Goal: Task Accomplishment & Management: Complete application form

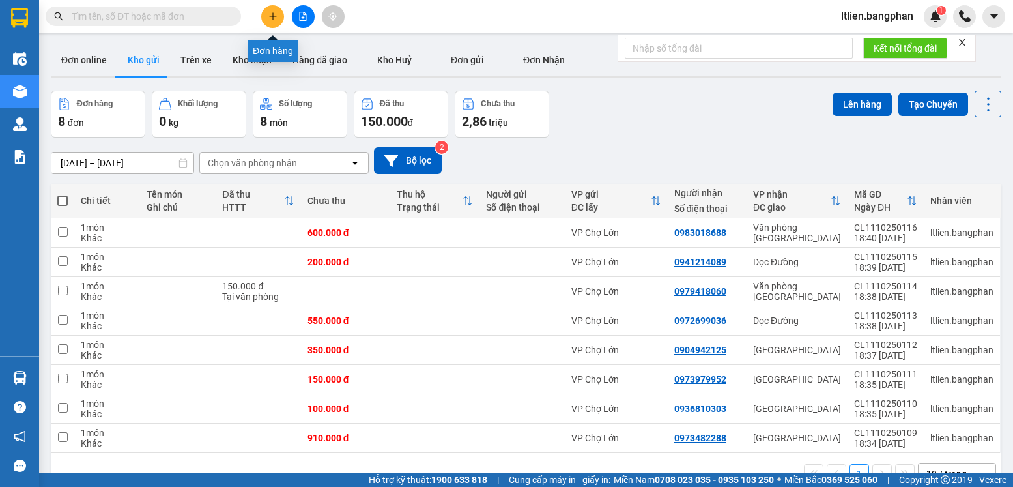
click at [274, 18] on icon "plus" at bounding box center [273, 16] width 9 height 9
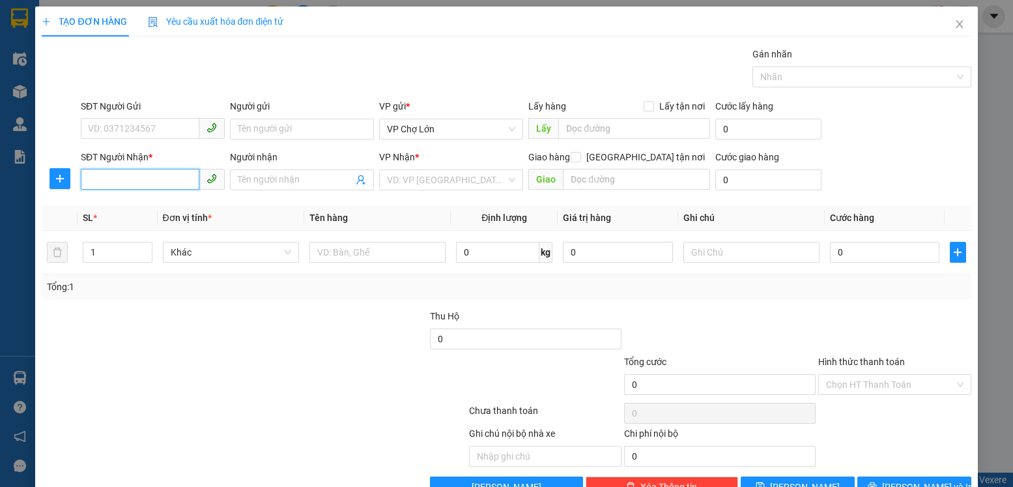
click at [86, 175] on input "SĐT Người Nhận *" at bounding box center [140, 179] width 119 height 21
click at [131, 203] on div "0981879521" at bounding box center [151, 206] width 127 height 14
type input "0981879521"
click at [835, 256] on input "0" at bounding box center [884, 252] width 109 height 21
type input "1"
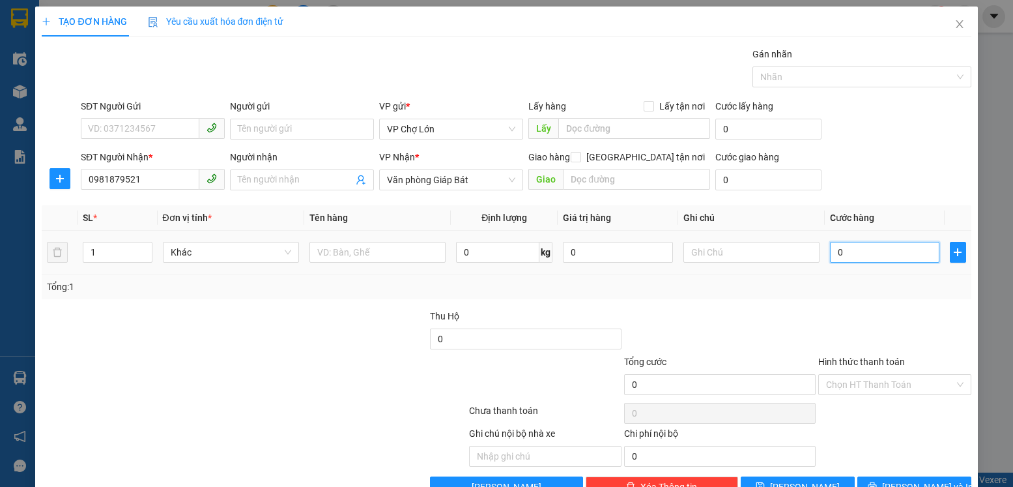
type input "1"
type input "18"
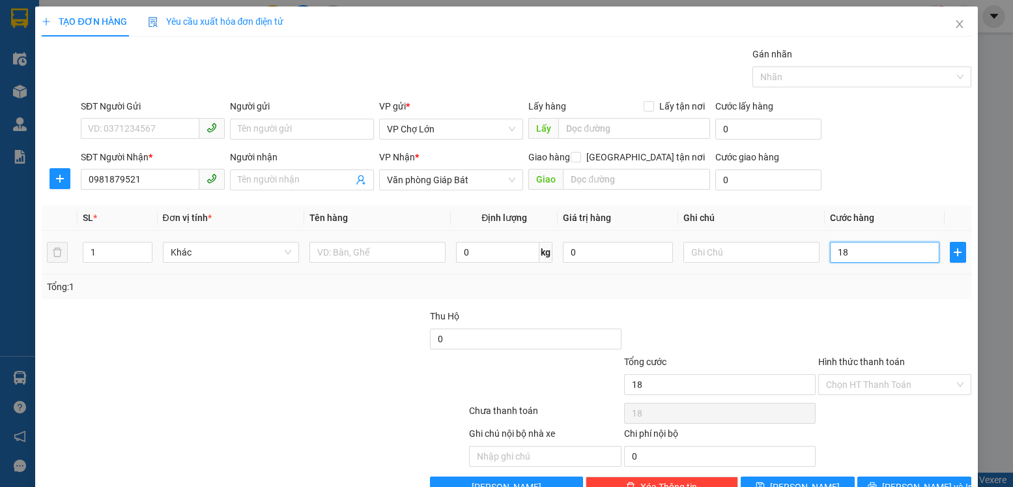
type input "180"
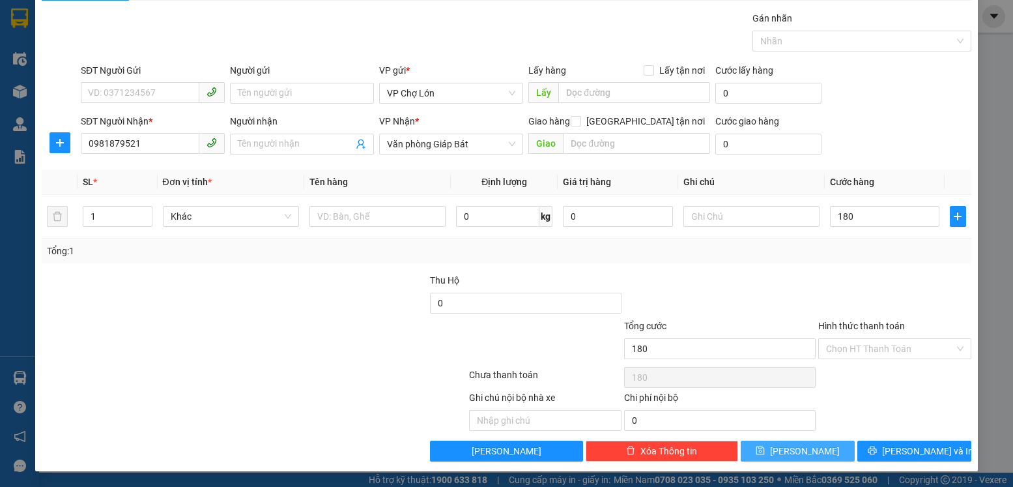
type input "180.000"
click at [765, 453] on icon "save" at bounding box center [761, 450] width 8 height 8
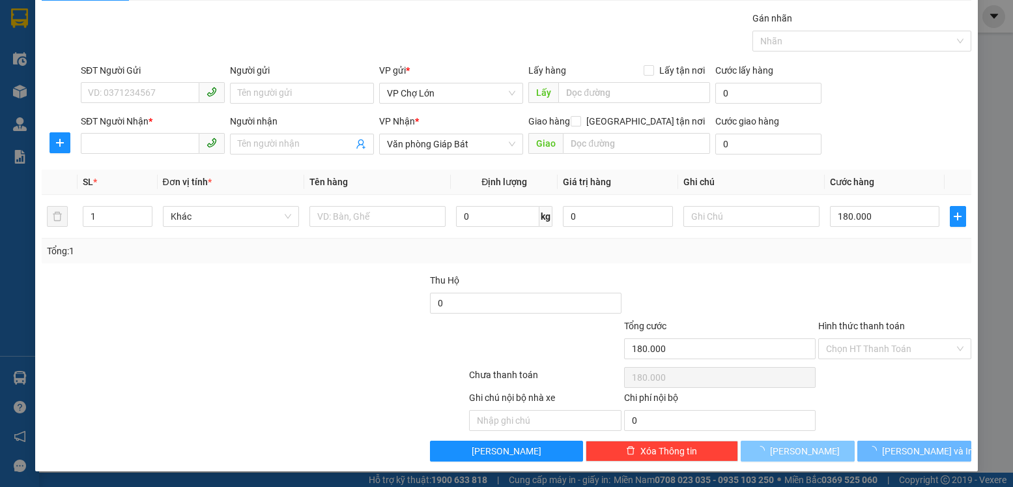
type input "0"
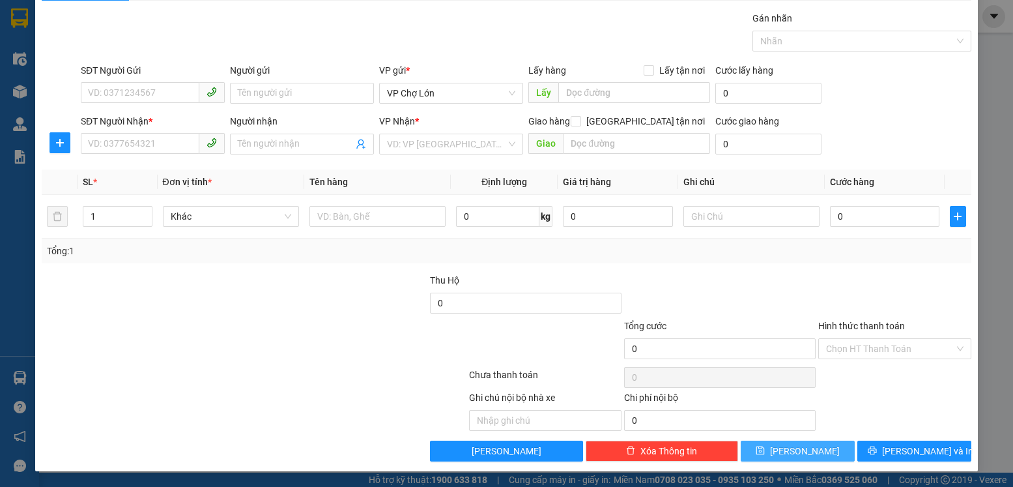
scroll to position [0, 0]
